Goal: Task Accomplishment & Management: Manage account settings

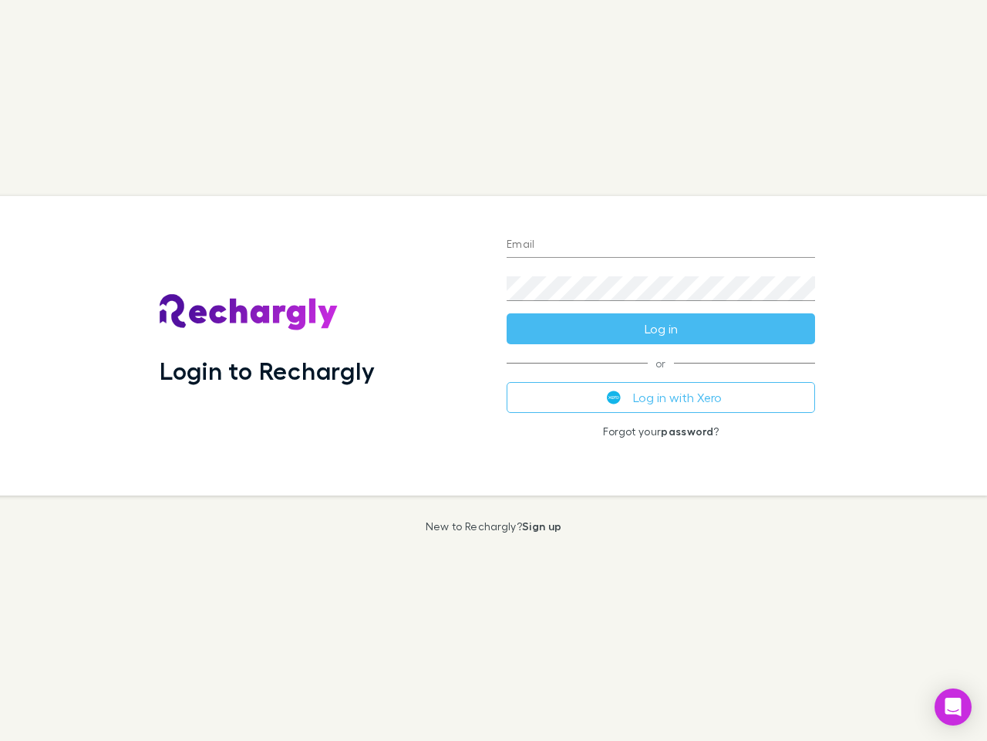
click at [494, 370] on div "Login to Rechargly" at bounding box center [320, 345] width 347 height 299
click at [661, 245] on input "Email" at bounding box center [661, 245] width 309 height 25
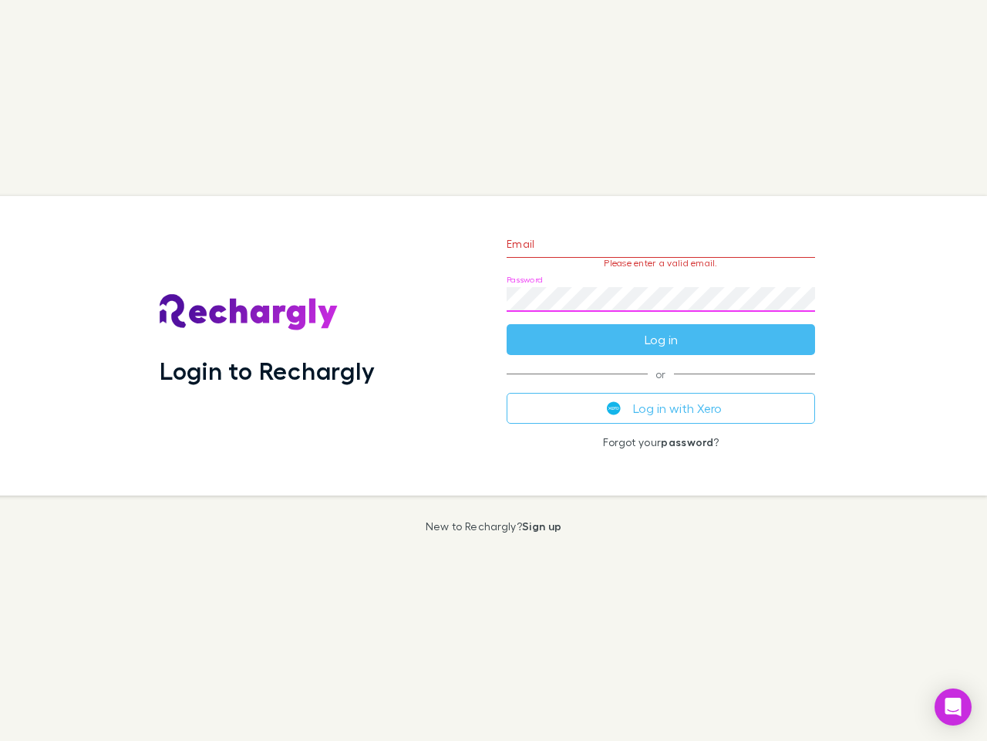
click at [661, 329] on form "Email Please enter a valid email. Password Log in" at bounding box center [661, 288] width 309 height 134
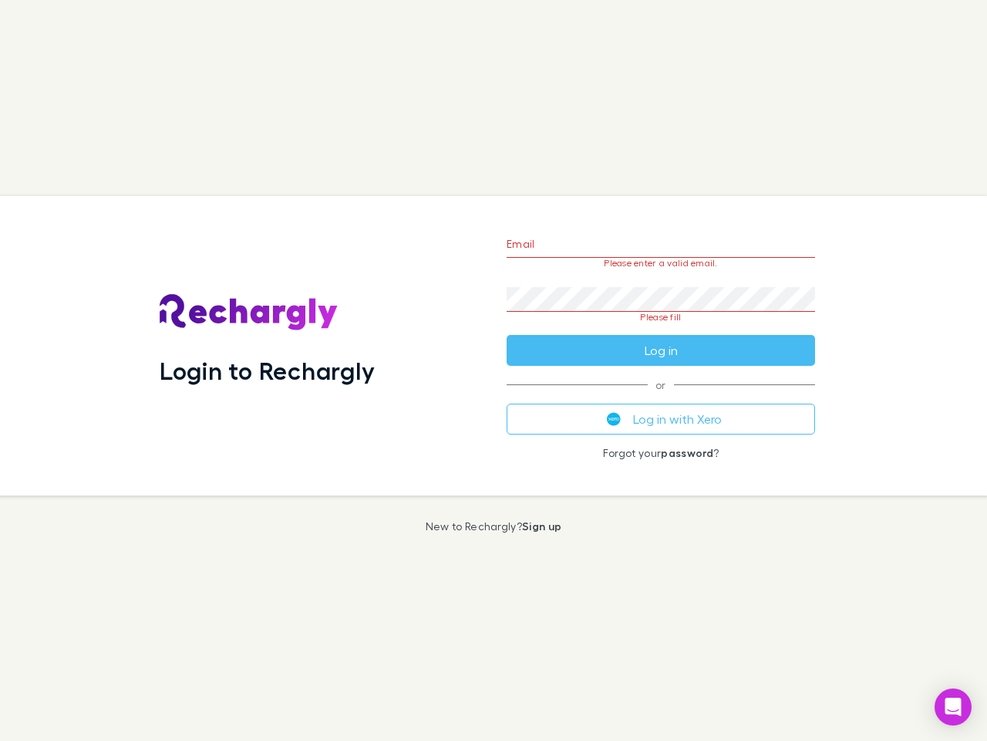
click at [661, 397] on div "Email Please enter a valid email. Password Please fill Log in or Log in with Xe…" at bounding box center [660, 345] width 333 height 299
click at [953, 707] on icon "Open Intercom Messenger" at bounding box center [954, 706] width 16 height 19
